Goal: Check status: Check status

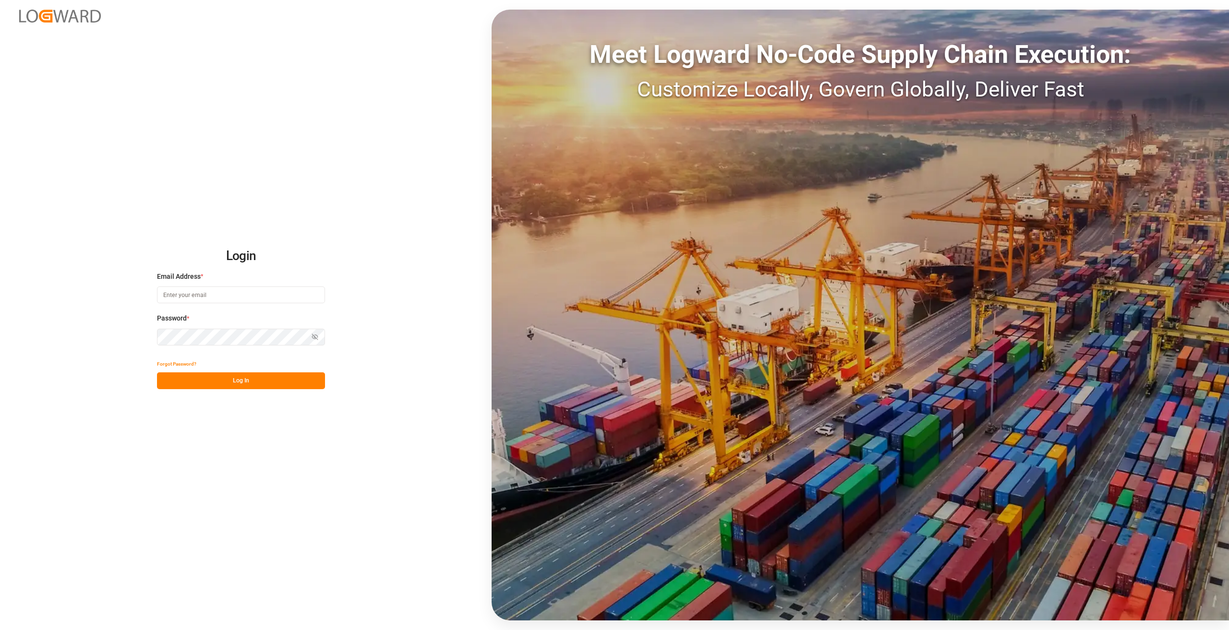
click at [206, 300] on input at bounding box center [241, 295] width 168 height 17
type input "[PERSON_NAME][EMAIL_ADDRESS][DOMAIN_NAME]"
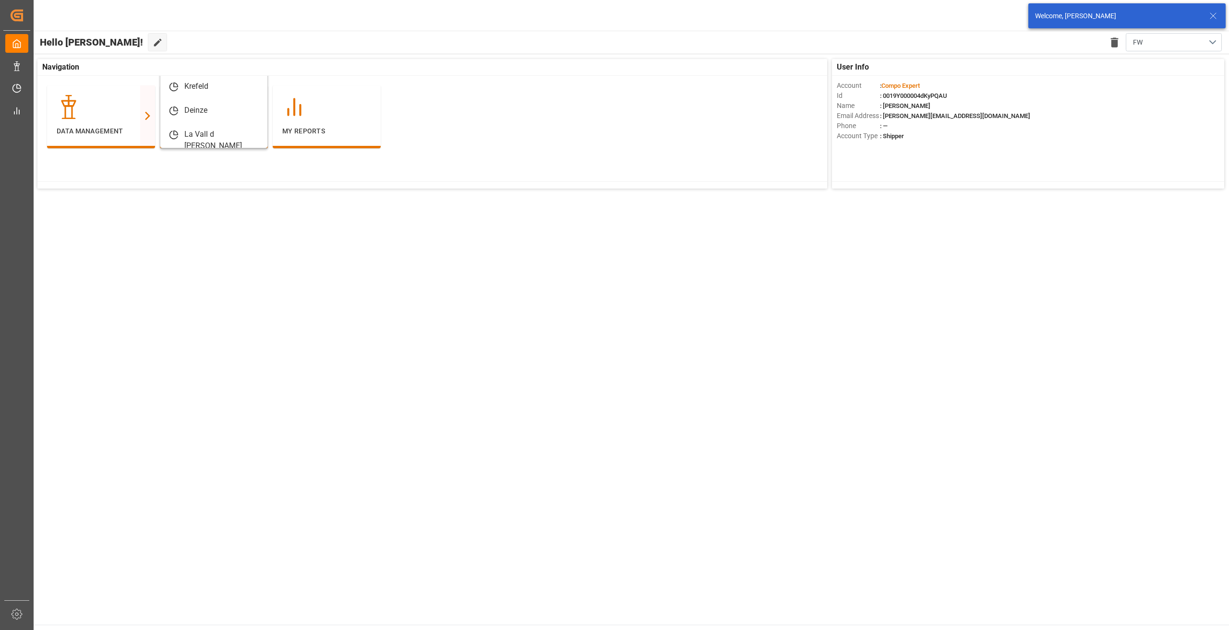
scroll to position [104, 0]
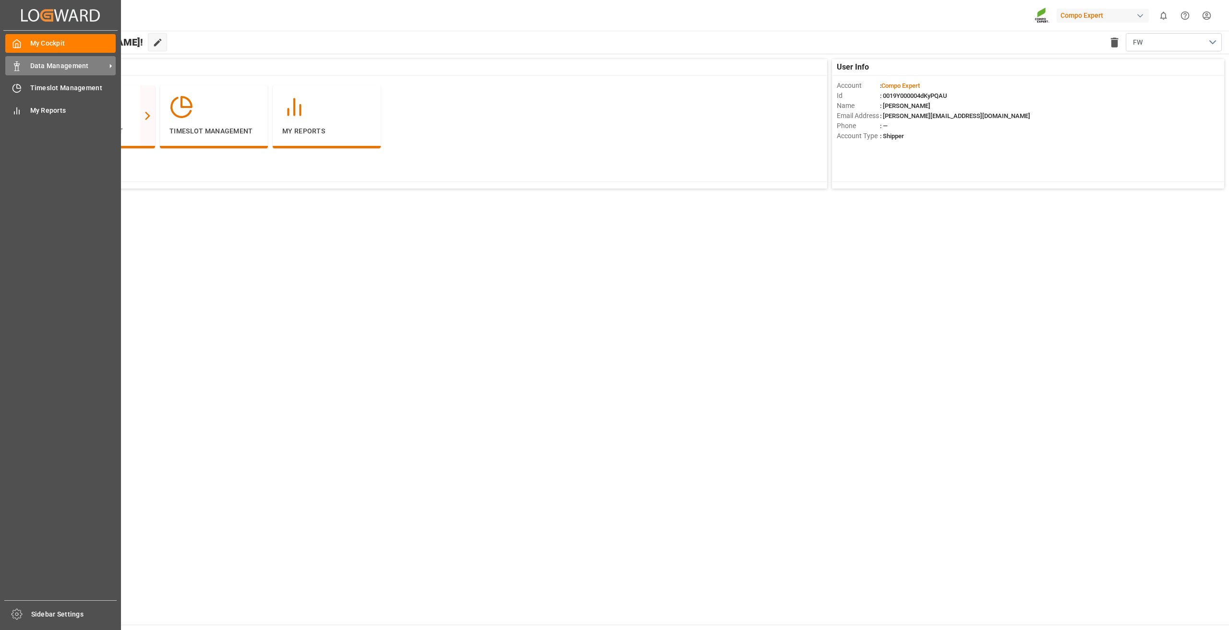
click at [71, 68] on span "Data Management" at bounding box center [68, 66] width 76 height 10
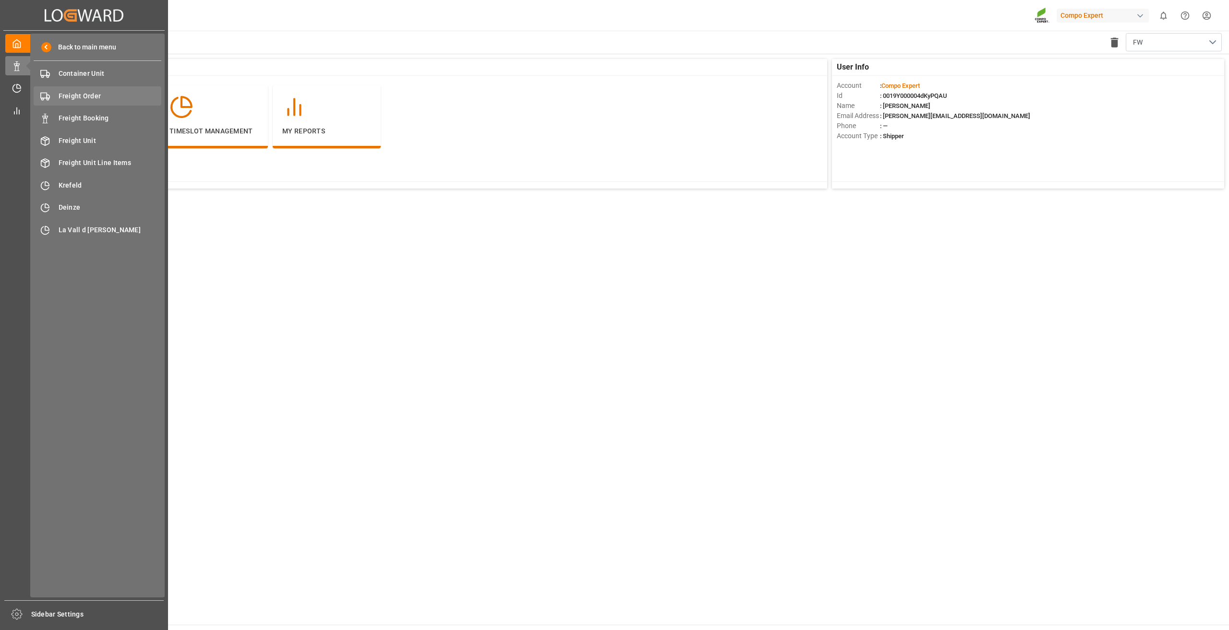
click at [92, 92] on span "Freight Order" at bounding box center [110, 96] width 103 height 10
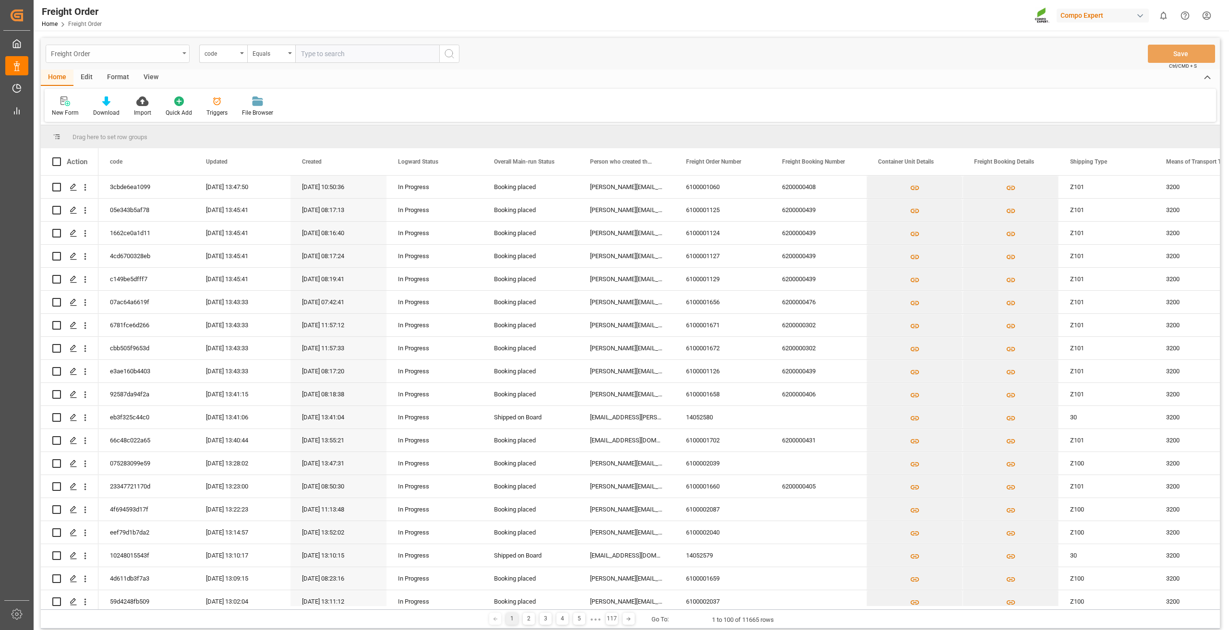
click at [138, 53] on div "Freight Order" at bounding box center [115, 53] width 128 height 12
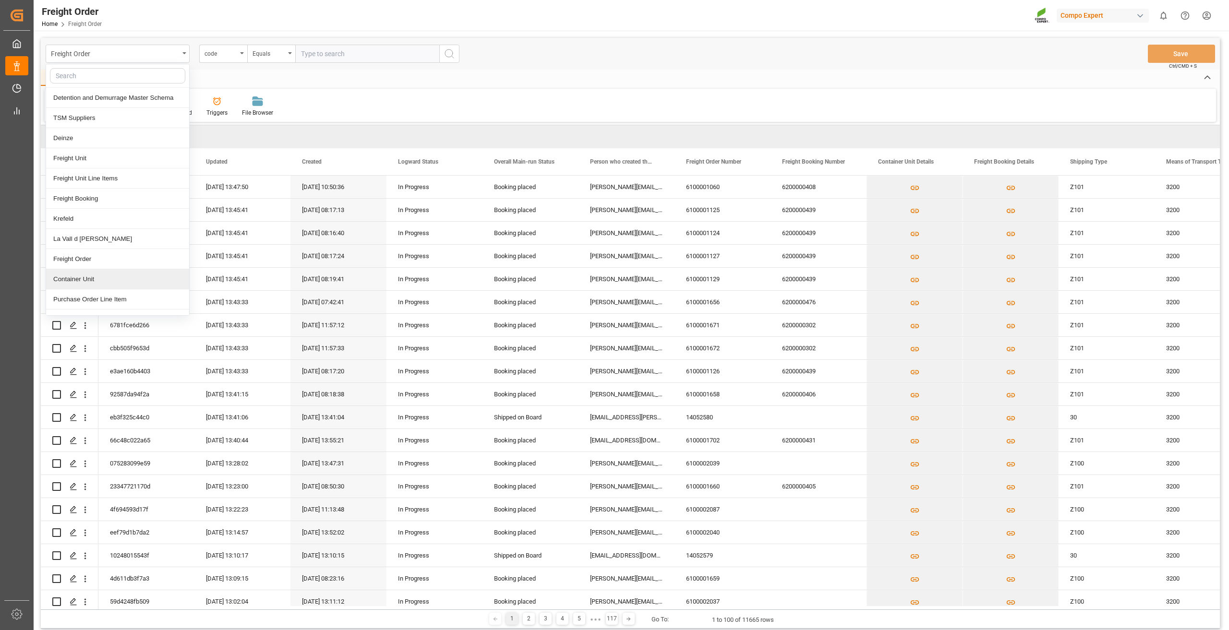
click at [92, 280] on div "Container Unit" at bounding box center [117, 279] width 143 height 20
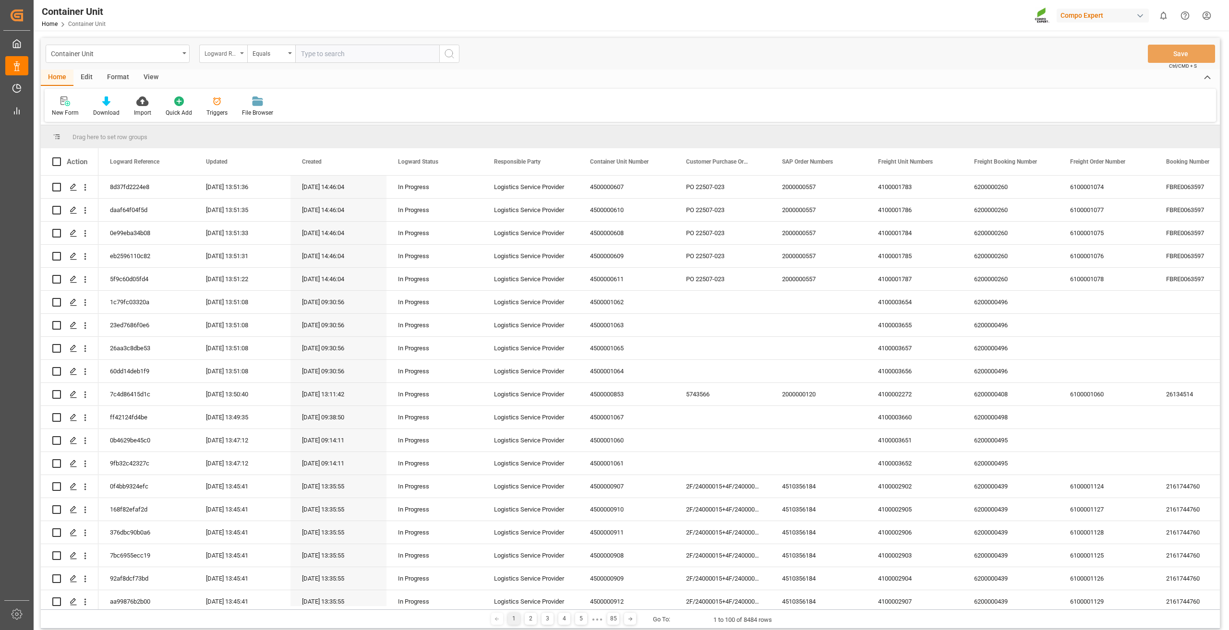
click at [232, 54] on div "Logward Reference" at bounding box center [221, 52] width 33 height 11
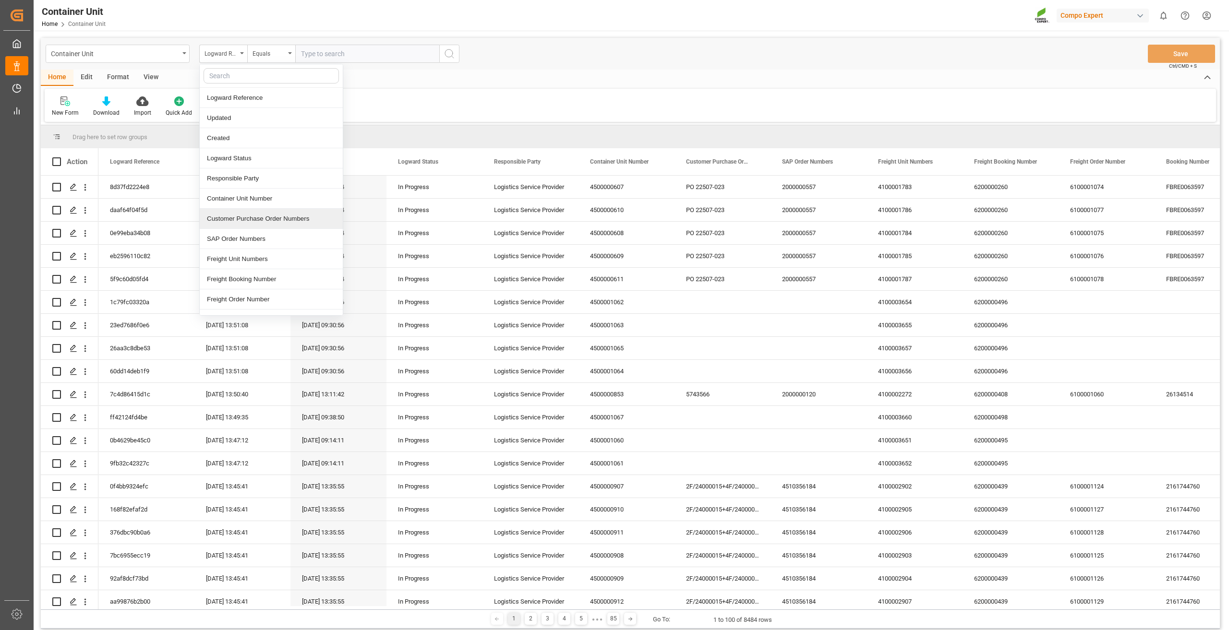
click at [249, 210] on div "Customer Purchase Order Numbers" at bounding box center [271, 219] width 143 height 20
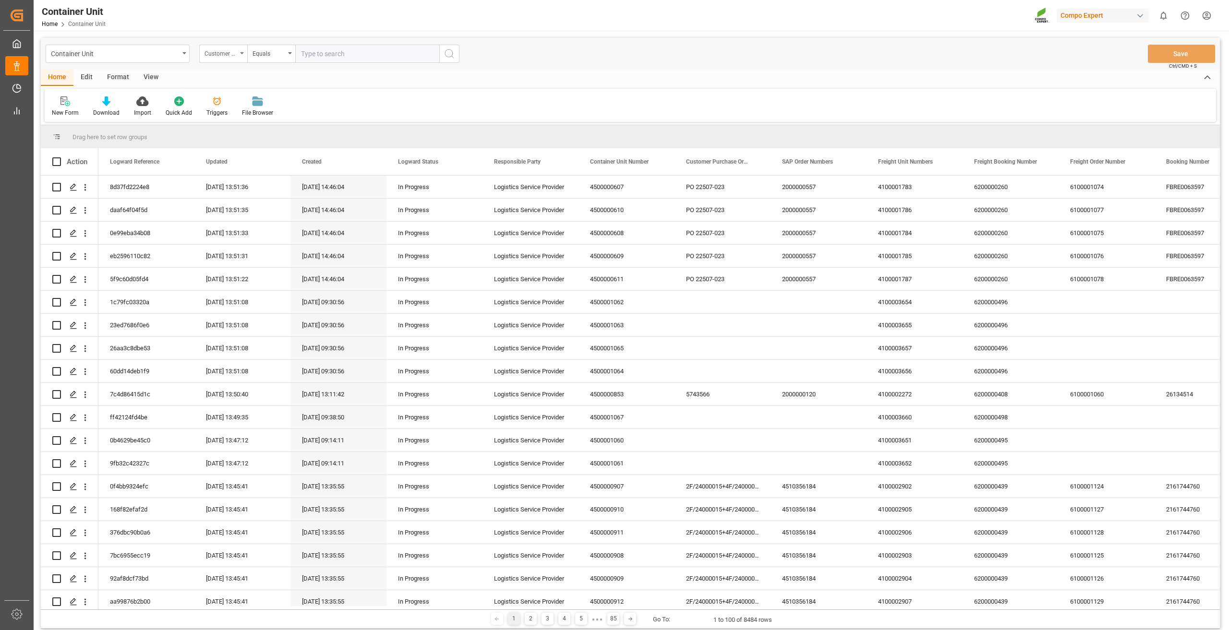
click at [236, 59] on div "Customer Purchase Order Numbers" at bounding box center [223, 54] width 48 height 18
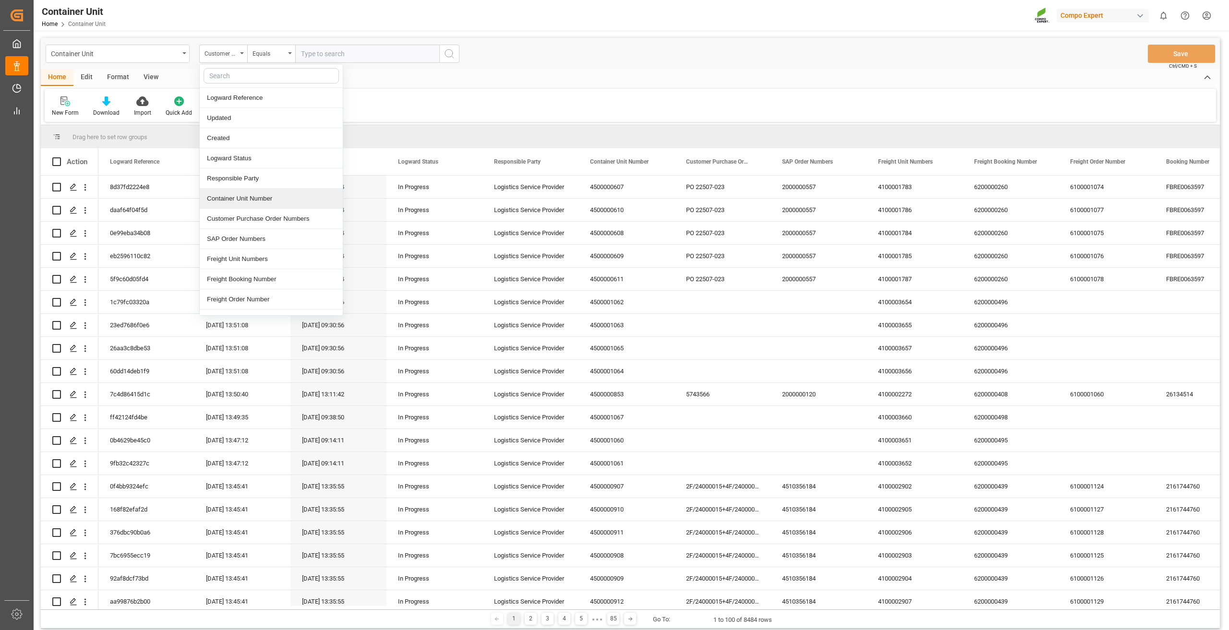
click at [258, 202] on div "Container Unit Number" at bounding box center [271, 199] width 143 height 20
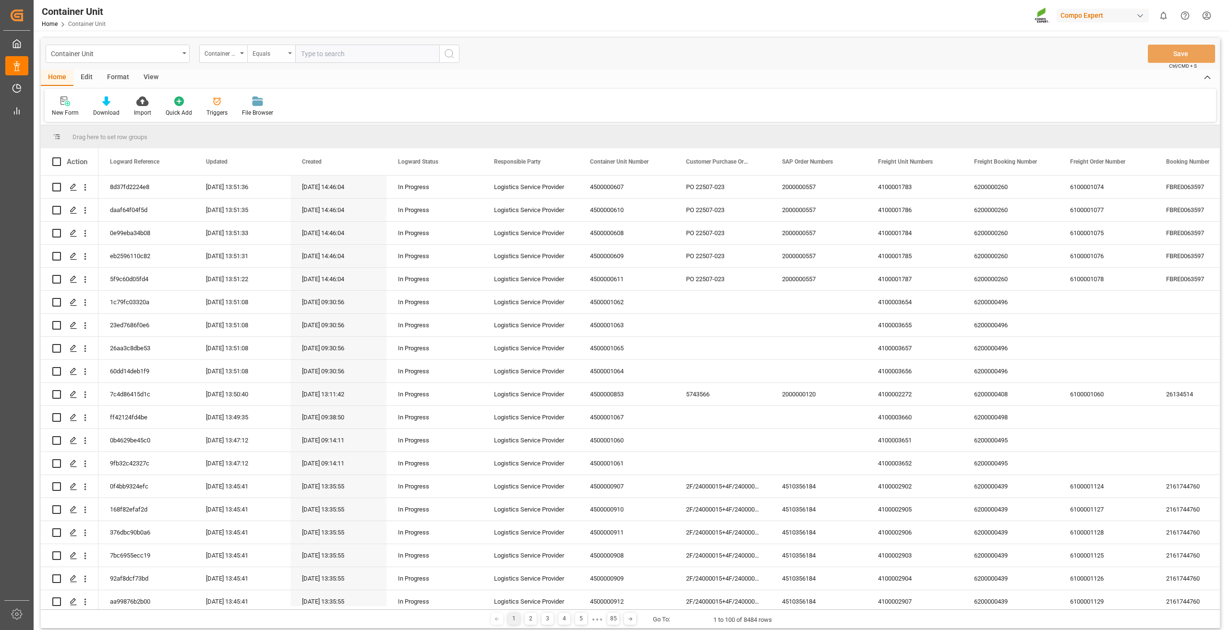
click at [281, 55] on div "Equals" at bounding box center [269, 52] width 33 height 11
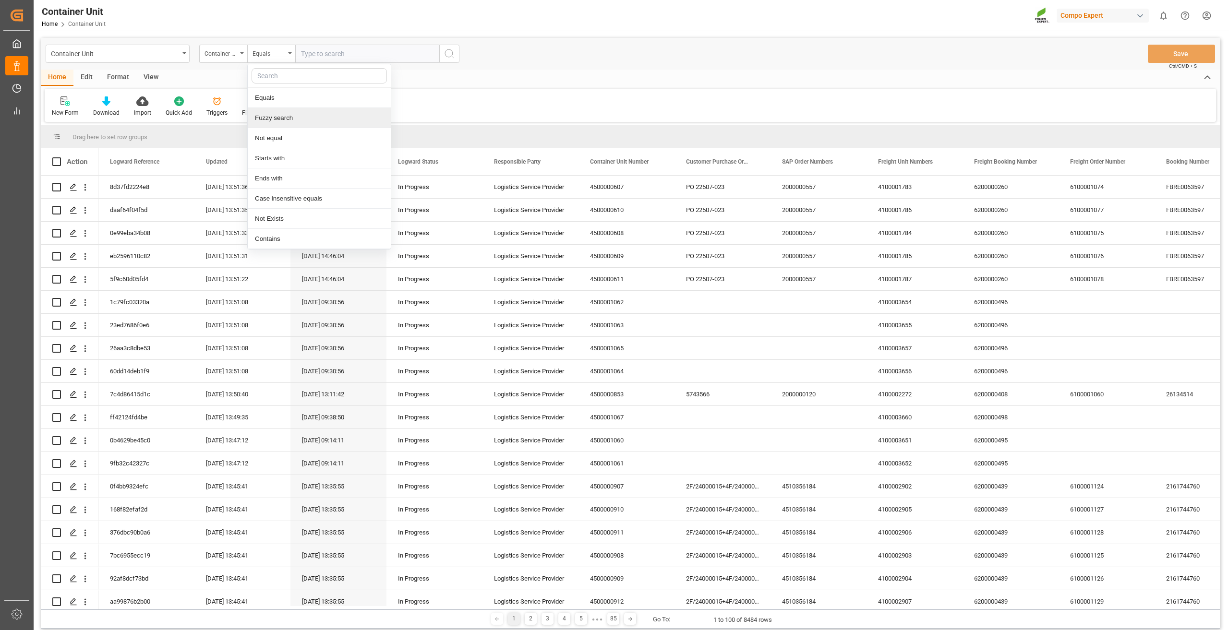
click at [296, 115] on div "Fuzzy search" at bounding box center [319, 118] width 143 height 20
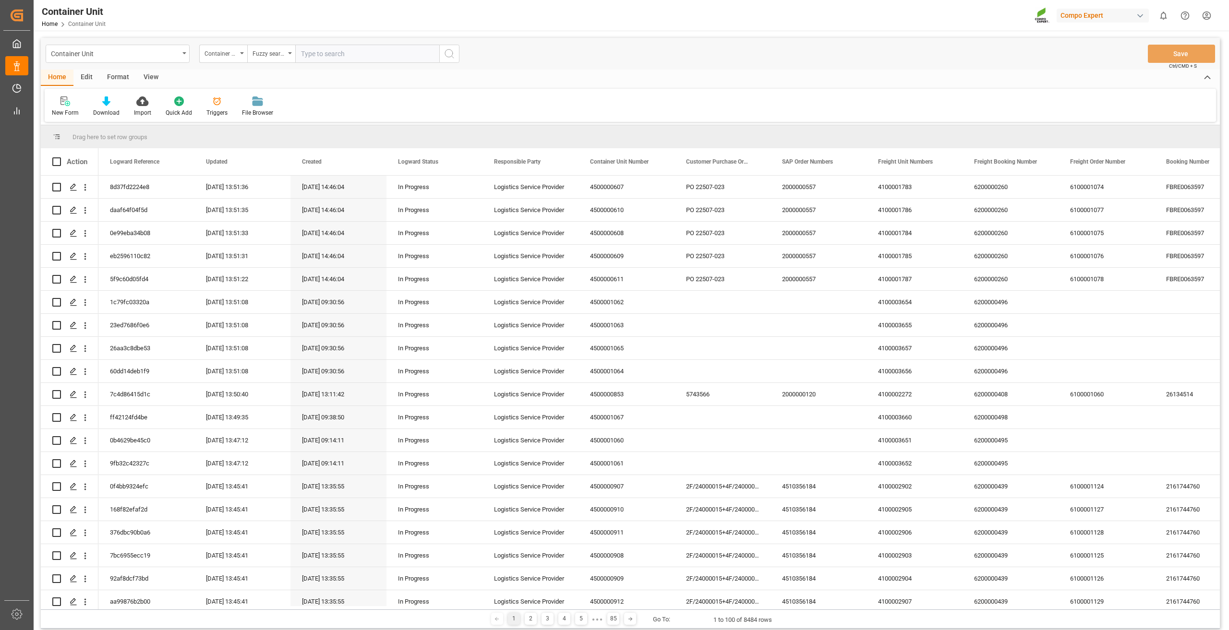
click at [334, 45] on input "text" at bounding box center [367, 54] width 144 height 18
paste input "4500000332"
type input "4500000332"
click at [448, 48] on button "search button" at bounding box center [449, 54] width 20 height 18
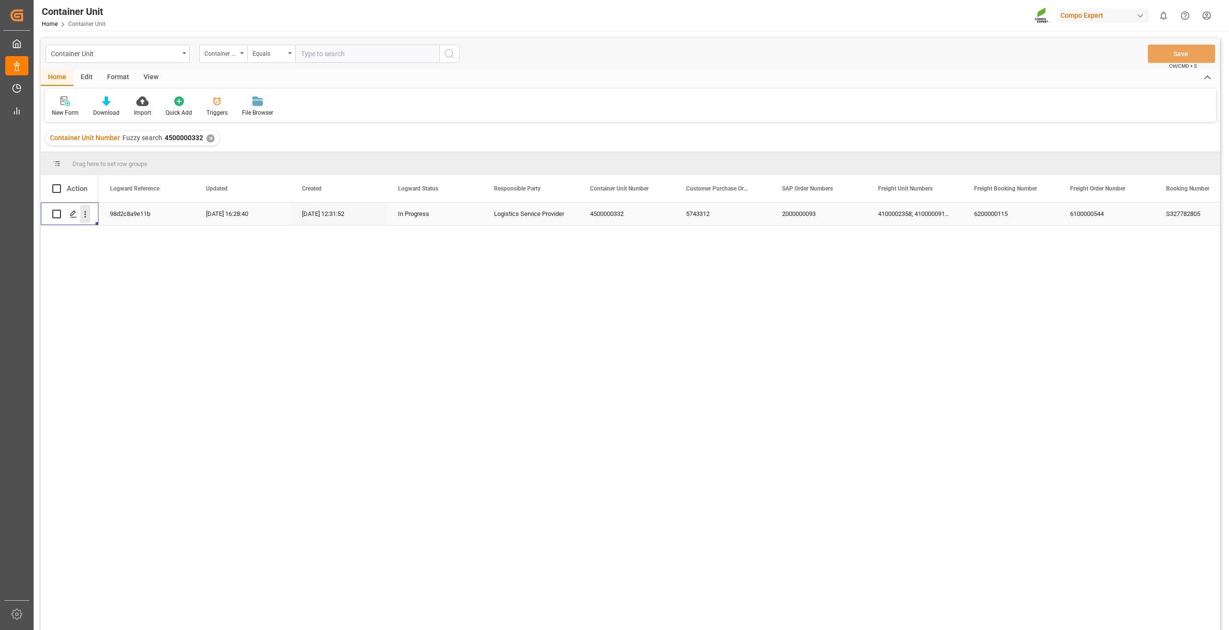
click at [86, 214] on icon "open menu" at bounding box center [85, 214] width 10 height 10
click at [106, 235] on span "Open in new tab" at bounding box center [148, 234] width 87 height 10
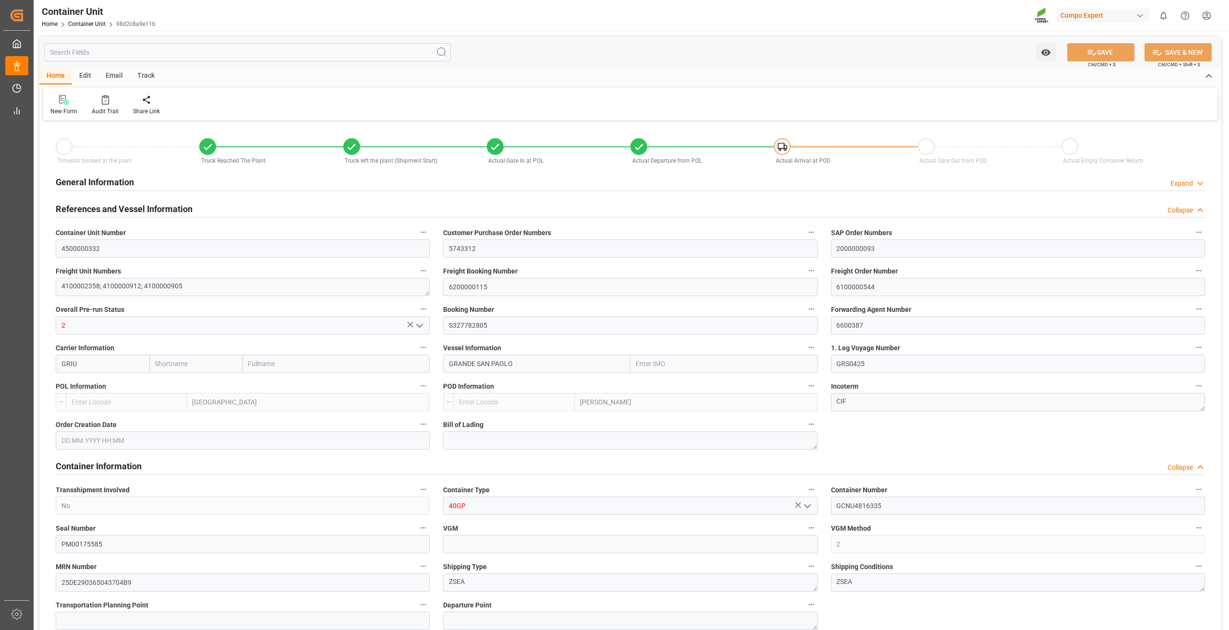
type input "[PERSON_NAME]"
type input "[PERSON_NAME] Group"
type input "9253208"
type input "BEANR"
type input "ARZAE"
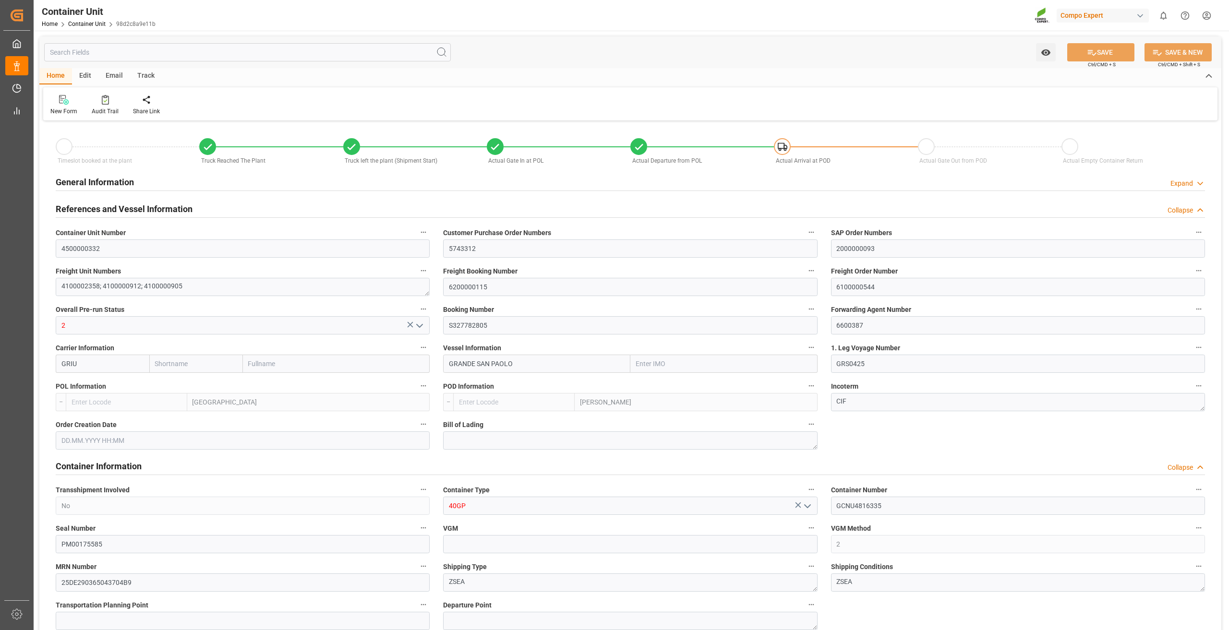
type input "24970"
type input "7"
type input "0"
type input "8"
type input "0"
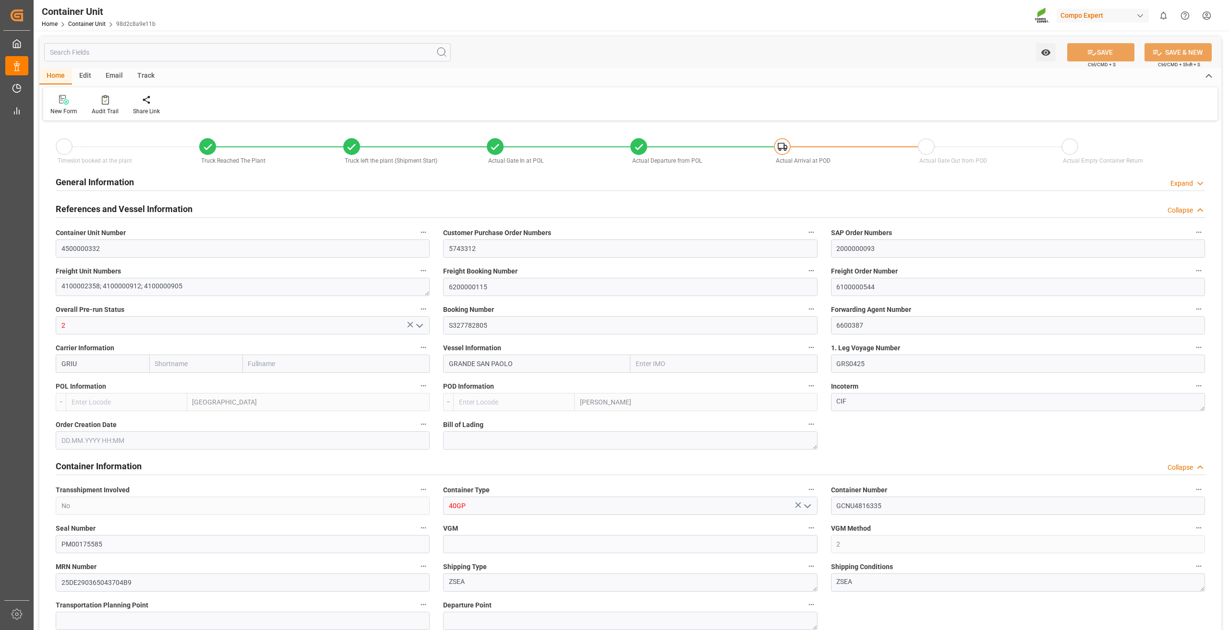
type input "0"
type input "52582.5"
type input "BEANR"
type input "ARZAE"
type input "[DATE] 16:23"
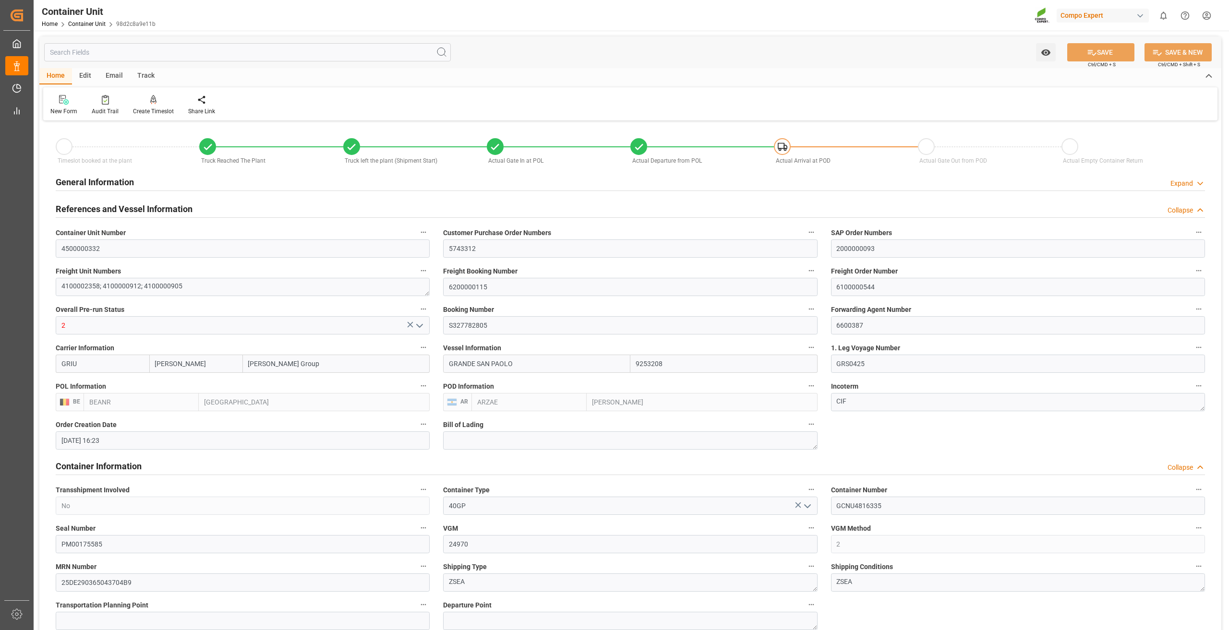
type input "[DATE] 16:23"
type input "[DATE] 14:54"
type input "[DATE] 14:56"
type input "[DATE] 14:55"
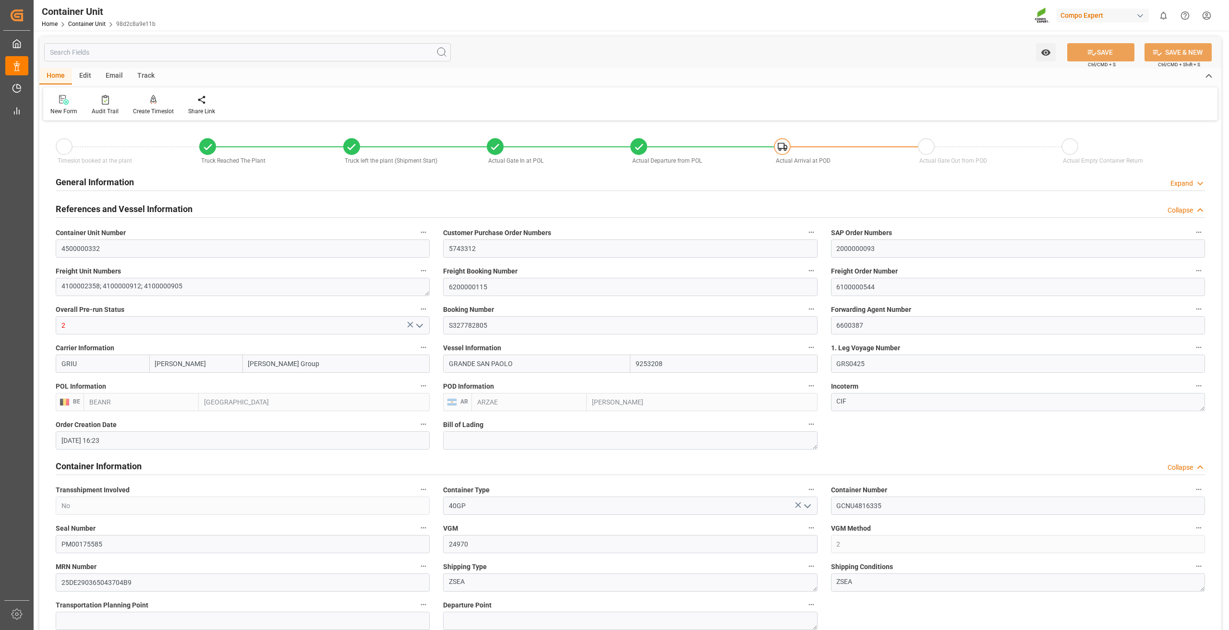
type input "[DATE]"
type input "[DATE] 16:32"
type input "[DATE] 18:41"
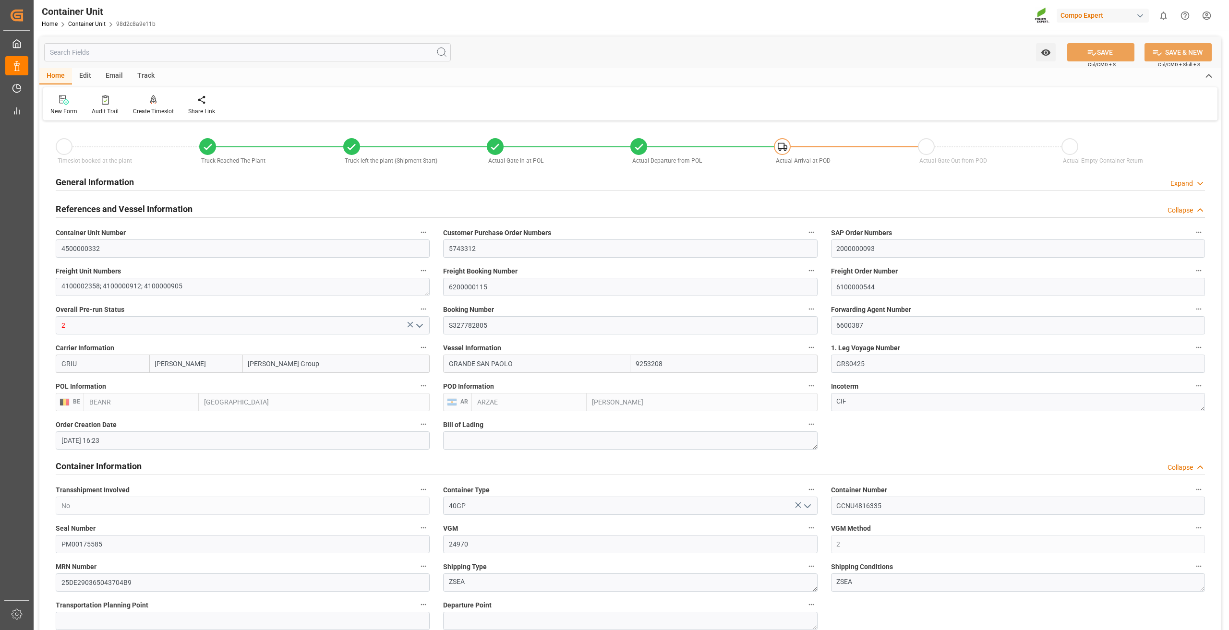
type input "[DATE] 23:00"
type input "[DATE] 21:30"
type input "[DATE] 07:00"
type input "[DATE] 16:53"
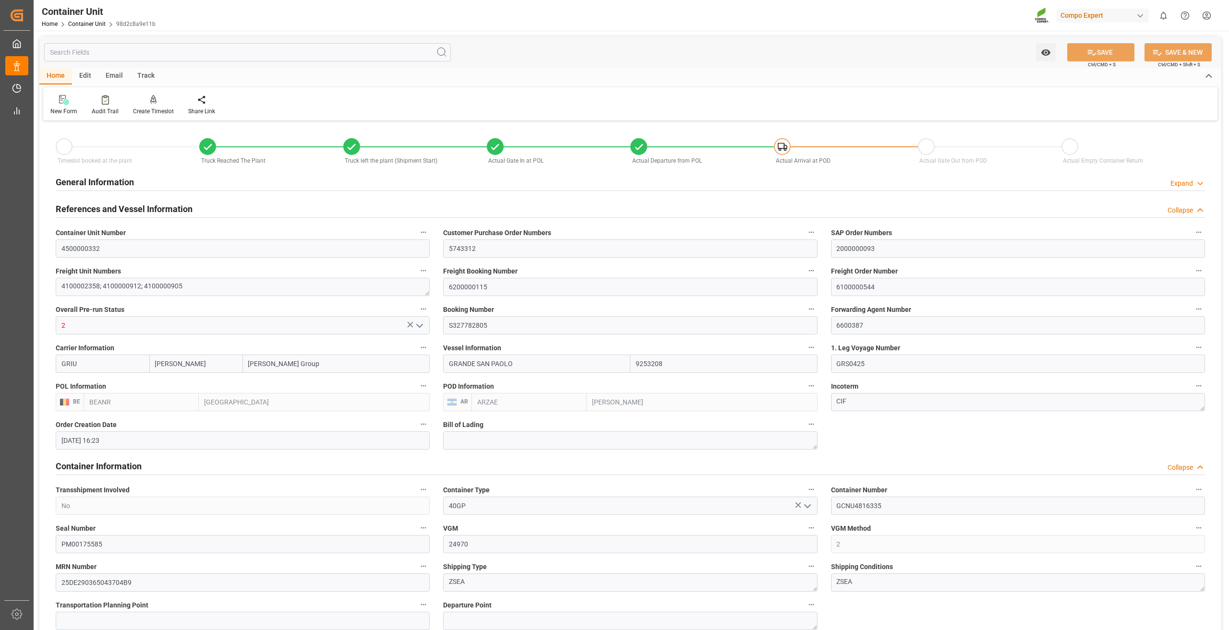
type input "[DATE] 14:00"
type input "[DATE] 09:01"
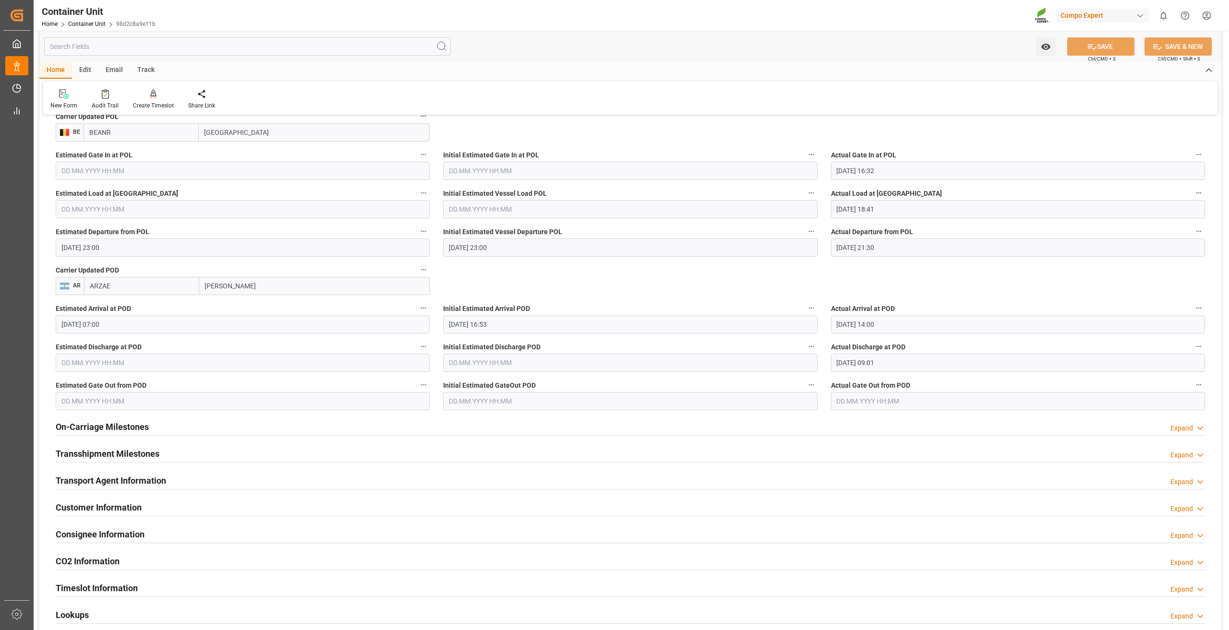
scroll to position [1166, 0]
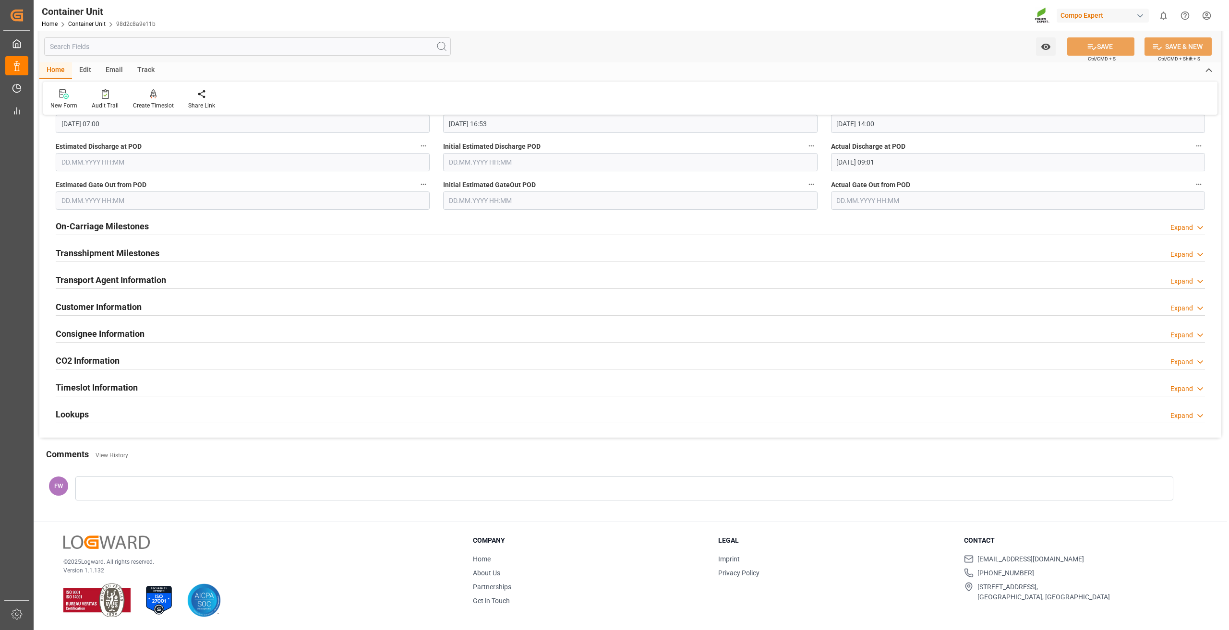
click at [93, 412] on div "Lookups Expand" at bounding box center [630, 414] width 1149 height 18
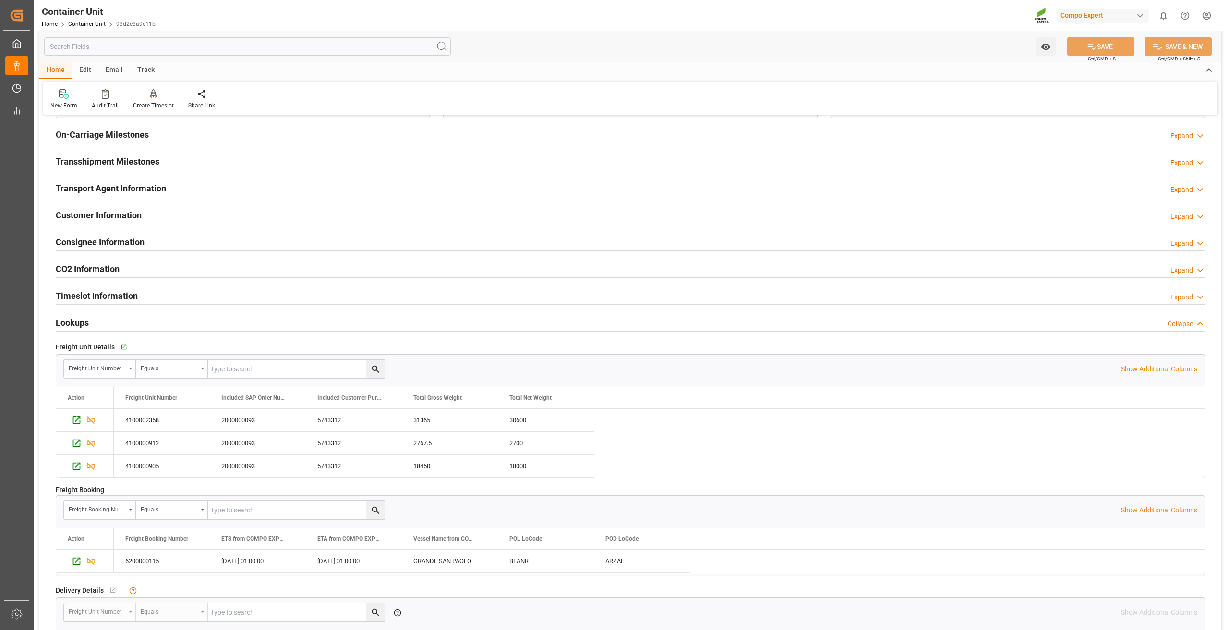
scroll to position [1262, 0]
